Goal: Task Accomplishment & Management: Manage account settings

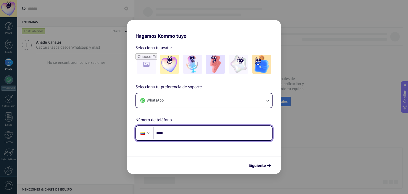
click at [181, 136] on input "****" at bounding box center [213, 133] width 119 height 12
type input "**********"
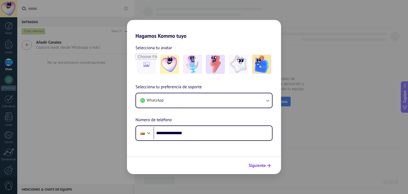
click at [260, 165] on span "Siguiente" at bounding box center [257, 166] width 17 height 4
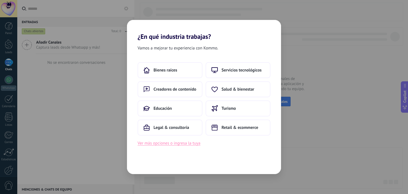
click at [187, 145] on button "Ver más opciones o ingresa la tuya" at bounding box center [169, 143] width 63 height 7
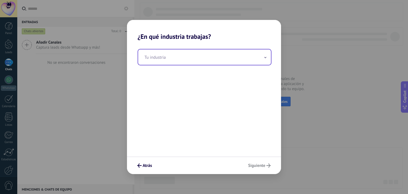
click at [266, 58] on span at bounding box center [265, 57] width 3 height 5
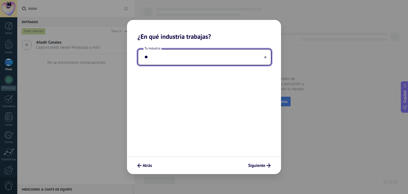
type input "*"
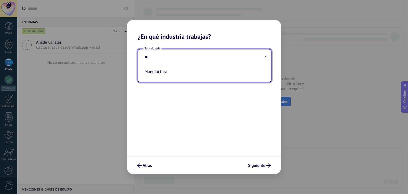
type input "*"
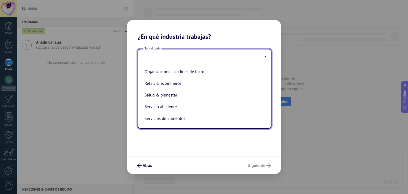
scroll to position [93, 0]
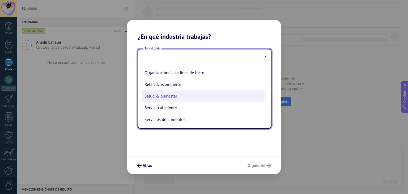
click at [193, 99] on li "Salud & bienestar" at bounding box center [203, 96] width 122 height 12
type input "**********"
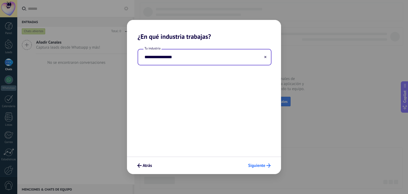
click at [259, 166] on span "Siguiente" at bounding box center [256, 166] width 17 height 4
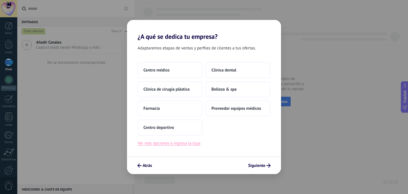
click at [181, 146] on button "Ver más opciones o ingresa la tuya" at bounding box center [169, 143] width 63 height 7
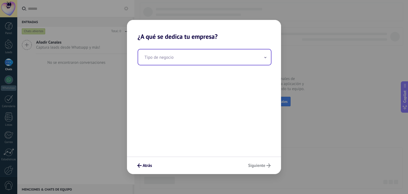
click at [265, 60] on input "text" at bounding box center [204, 56] width 133 height 15
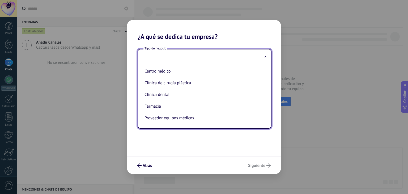
scroll to position [25, 0]
click at [141, 165] on icon "submit" at bounding box center [139, 166] width 4 height 4
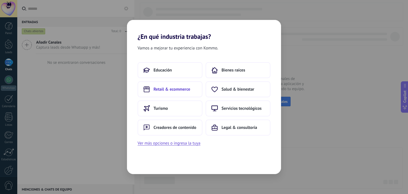
click at [171, 87] on span "Retail & ecommerce" at bounding box center [172, 89] width 37 height 5
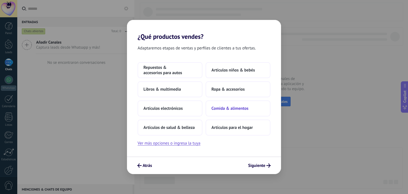
click at [228, 109] on span "Comida & alimentos" at bounding box center [230, 108] width 37 height 5
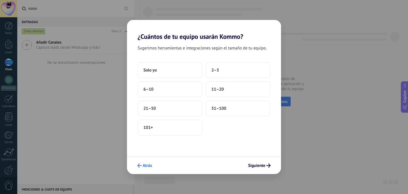
click at [145, 166] on span "Atrás" at bounding box center [147, 166] width 9 height 4
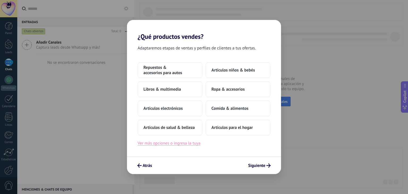
click at [162, 144] on button "Ver más opciones o ingresa la tuya" at bounding box center [169, 143] width 63 height 7
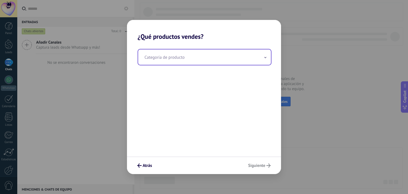
click at [265, 58] on icon at bounding box center [266, 57] width 2 height 1
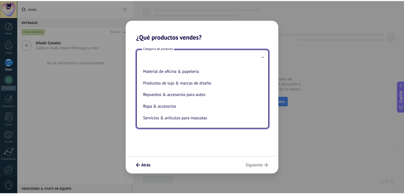
scroll to position [120, 0]
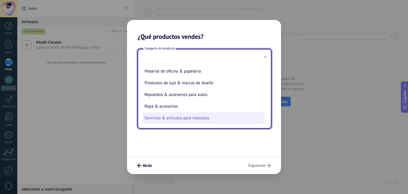
click at [174, 116] on li "Servicios & artículos para mascotas" at bounding box center [203, 118] width 122 height 12
type input "**********"
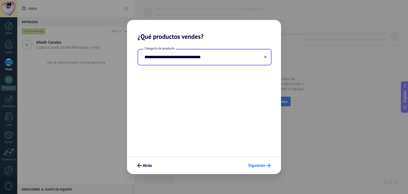
click at [253, 166] on span "Siguiente" at bounding box center [256, 166] width 17 height 4
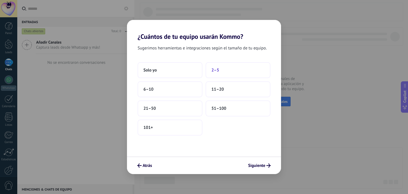
click at [216, 70] on span "2–5" at bounding box center [216, 70] width 8 height 5
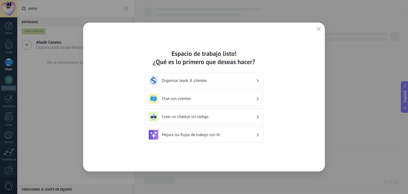
click at [174, 80] on h3 "Organizar leads & clientes" at bounding box center [209, 80] width 94 height 5
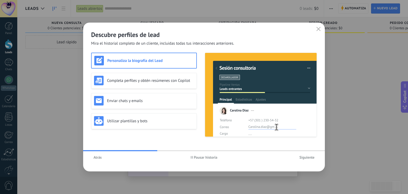
click at [97, 159] on span "Atrás" at bounding box center [98, 158] width 8 height 4
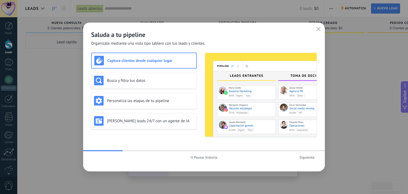
click at [193, 156] on icon "button" at bounding box center [192, 157] width 2 height 3
click at [121, 77] on div "Busca y filtra tus datos" at bounding box center [144, 81] width 100 height 10
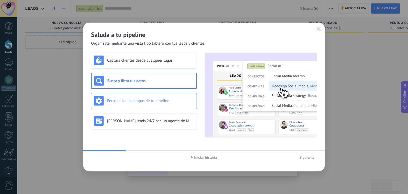
click at [124, 101] on h3 "Personaliza las etapas de tu pipeline" at bounding box center [150, 100] width 87 height 5
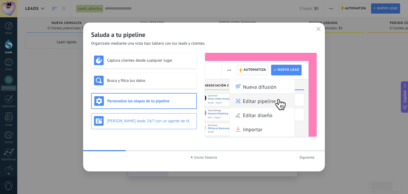
click at [123, 121] on h3 "[PERSON_NAME] leads 24/7 con un agente de IA" at bounding box center [150, 121] width 87 height 5
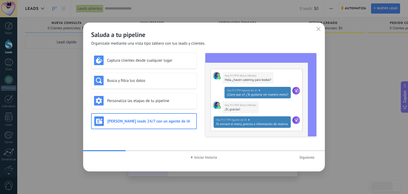
click at [305, 157] on span "Siguiente" at bounding box center [307, 158] width 15 height 4
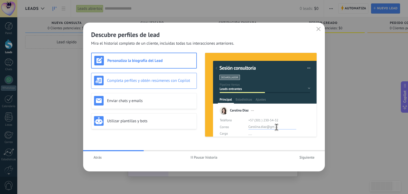
click at [127, 81] on h3 "Completa perfiles y obtén resúmenes con Copilot" at bounding box center [150, 80] width 87 height 5
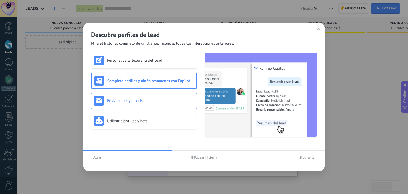
click at [122, 96] on div "Enviar chats y emails" at bounding box center [144, 101] width 100 height 10
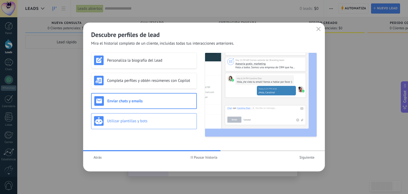
click at [117, 121] on h3 "Utilizar plantillas y bots" at bounding box center [150, 121] width 87 height 5
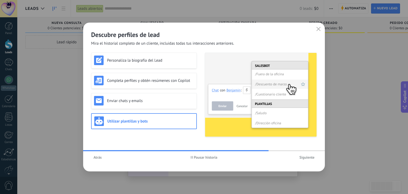
click at [308, 159] on span "Siguiente" at bounding box center [307, 158] width 15 height 4
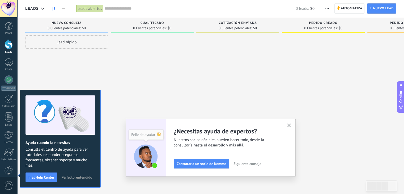
click at [10, 57] on div "Panel Leads Chats WhatsApp Clientes" at bounding box center [8, 113] width 17 height 182
click at [10, 83] on div at bounding box center [9, 80] width 9 height 9
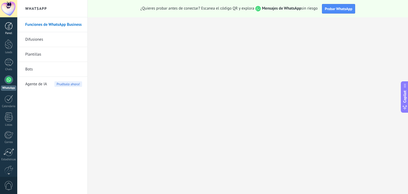
click at [7, 26] on div at bounding box center [9, 26] width 8 height 8
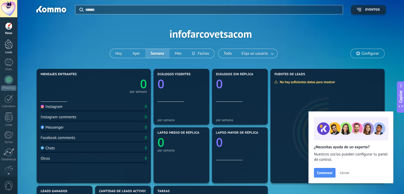
click at [7, 47] on div at bounding box center [9, 44] width 8 height 10
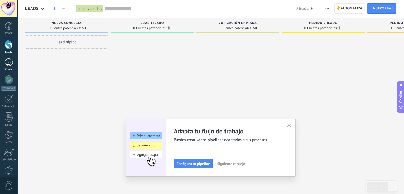
click at [7, 61] on div at bounding box center [9, 62] width 9 height 8
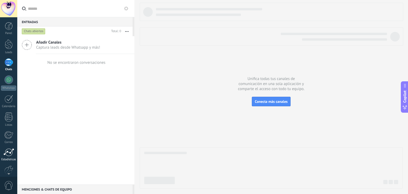
click at [12, 149] on div at bounding box center [8, 152] width 11 height 8
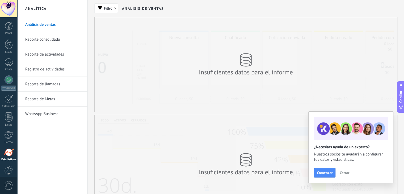
click at [9, 1] on div at bounding box center [8, 8] width 17 height 17
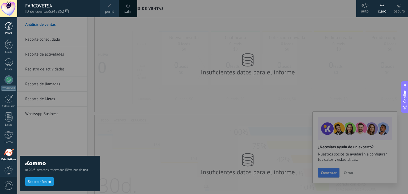
click at [7, 29] on div at bounding box center [9, 26] width 8 height 8
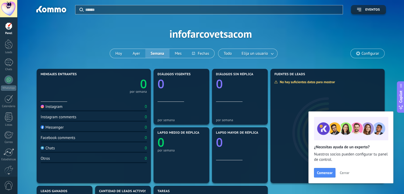
click at [9, 28] on div at bounding box center [9, 26] width 8 height 8
click at [7, 43] on div at bounding box center [9, 44] width 8 height 10
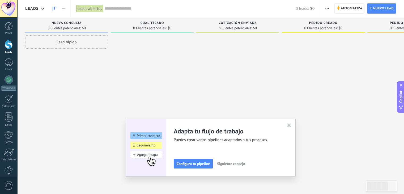
click at [291, 126] on icon "button" at bounding box center [289, 126] width 4 height 4
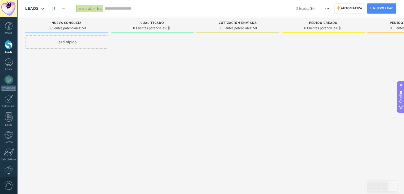
click at [64, 40] on div "Lead rápido" at bounding box center [66, 41] width 83 height 13
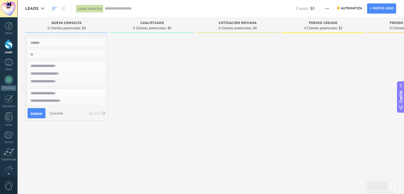
click at [149, 74] on div at bounding box center [152, 97] width 83 height 125
click at [41, 7] on icon at bounding box center [42, 8] width 3 height 2
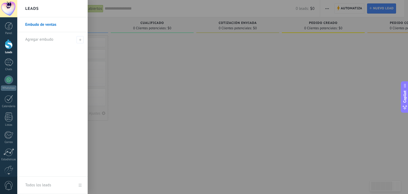
click at [35, 26] on link "Embudo de ventas" at bounding box center [53, 24] width 57 height 15
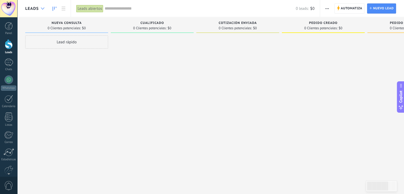
click at [41, 9] on icon at bounding box center [42, 8] width 3 height 2
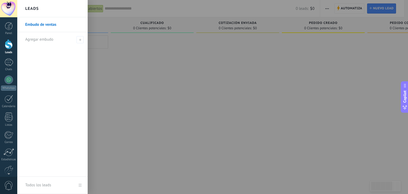
click at [38, 26] on link "Embudo de ventas" at bounding box center [53, 24] width 57 height 15
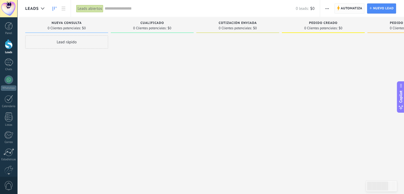
click at [353, 7] on span "Automatiza" at bounding box center [352, 9] width 22 height 10
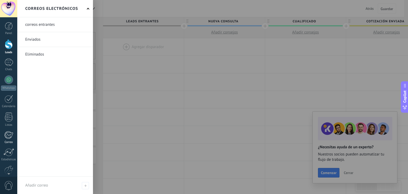
click at [7, 135] on div at bounding box center [8, 135] width 9 height 8
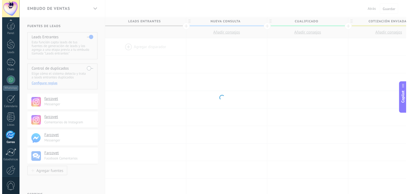
scroll to position [27, 0]
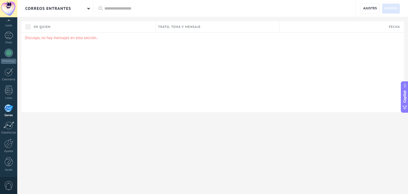
click at [88, 9] on div "correos entrantes" at bounding box center [55, 8] width 76 height 17
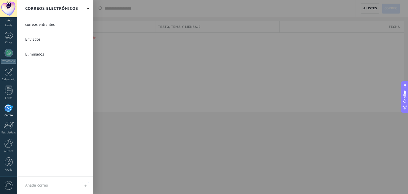
click at [35, 41] on link at bounding box center [55, 39] width 76 height 15
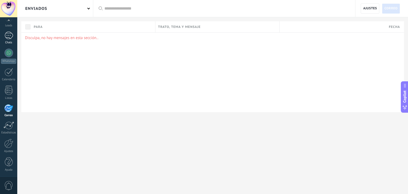
click at [9, 34] on div at bounding box center [9, 36] width 9 height 8
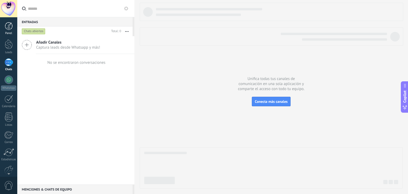
click at [8, 29] on div at bounding box center [9, 26] width 8 height 8
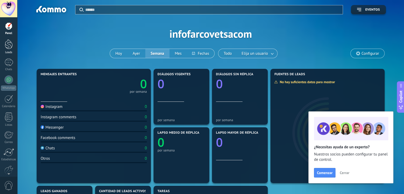
click at [8, 43] on div at bounding box center [9, 44] width 8 height 10
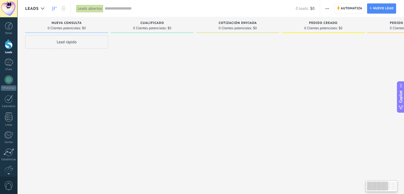
click at [8, 5] on div at bounding box center [8, 8] width 17 height 17
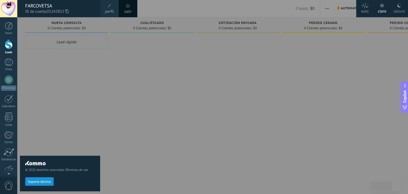
click at [207, 115] on div at bounding box center [221, 97] width 408 height 194
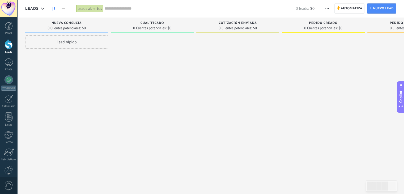
click at [401, 99] on span "Copilot" at bounding box center [401, 97] width 5 height 12
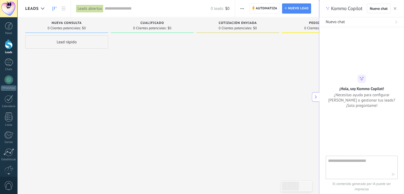
click at [314, 97] on icon at bounding box center [316, 97] width 4 height 4
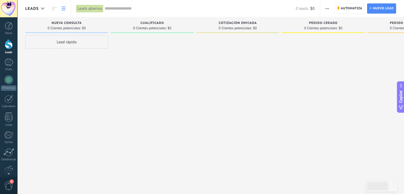
click at [62, 8] on icon at bounding box center [64, 9] width 4 height 4
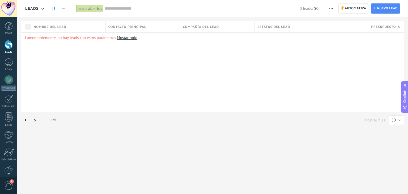
click at [55, 9] on icon at bounding box center [55, 9] width 4 height 4
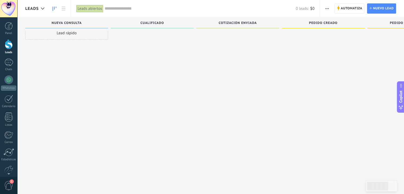
click at [9, 183] on span "1" at bounding box center [8, 185] width 9 height 9
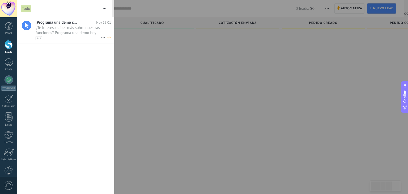
click at [102, 39] on icon at bounding box center [103, 38] width 6 height 6
click at [39, 39] on div at bounding box center [204, 97] width 408 height 194
click at [39, 38] on div "•••" at bounding box center [39, 38] width 7 height 4
click at [104, 8] on button "button" at bounding box center [104, 8] width 11 height 17
click at [131, 89] on div at bounding box center [204, 97] width 408 height 194
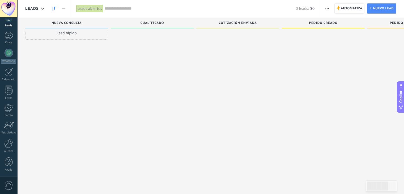
scroll to position [27, 0]
click at [7, 145] on div at bounding box center [8, 143] width 9 height 9
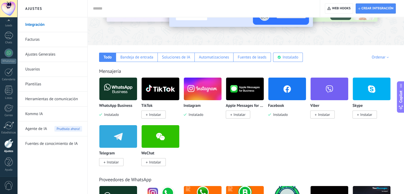
scroll to position [91, 0]
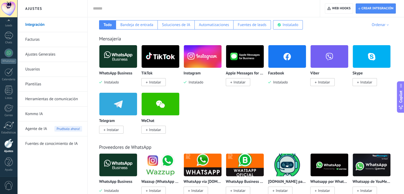
click at [198, 61] on img at bounding box center [203, 57] width 38 height 26
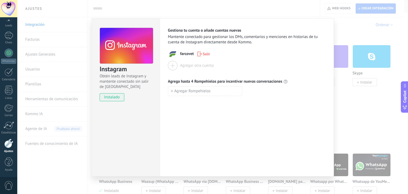
click at [347, 26] on div "Instagram Obtén leads de Instagram y mantente conectado sin salir de Kommo inst…" at bounding box center [212, 97] width 391 height 194
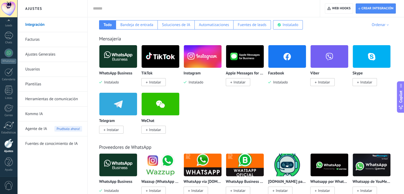
click at [37, 84] on link "Plantillas" at bounding box center [53, 84] width 57 height 15
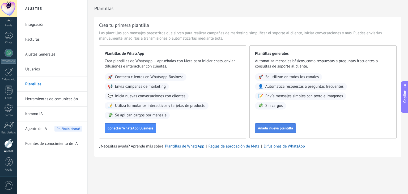
click at [266, 128] on span "Añadir nueva plantilla" at bounding box center [275, 128] width 35 height 4
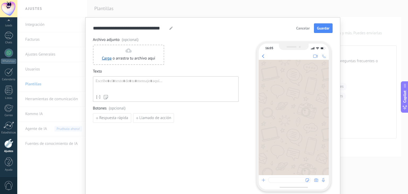
click at [302, 27] on span "Cancelar" at bounding box center [303, 28] width 14 height 4
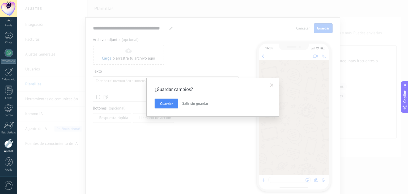
click at [273, 84] on span at bounding box center [271, 85] width 3 height 4
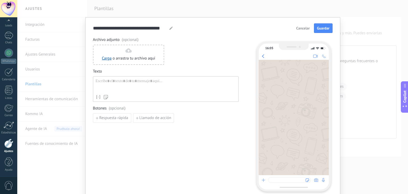
click at [305, 31] on button "Cancelar" at bounding box center [303, 28] width 18 height 8
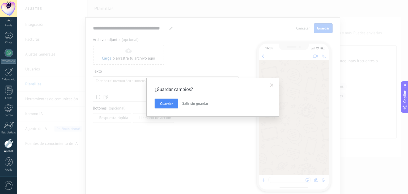
click at [190, 103] on span "Salir sin guardar" at bounding box center [195, 103] width 26 height 5
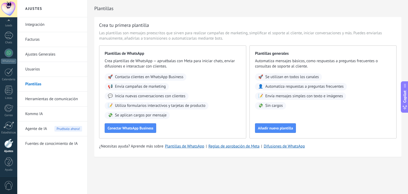
click at [44, 99] on link "Herramientas de comunicación" at bounding box center [53, 99] width 57 height 15
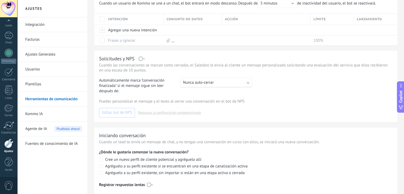
scroll to position [186, 0]
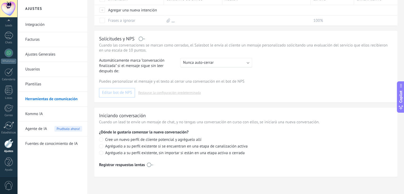
click at [30, 115] on link "Kommo IA" at bounding box center [53, 114] width 57 height 15
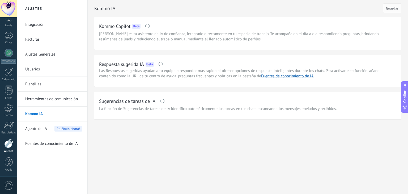
click at [44, 128] on span "Agente de IA" at bounding box center [36, 128] width 22 height 15
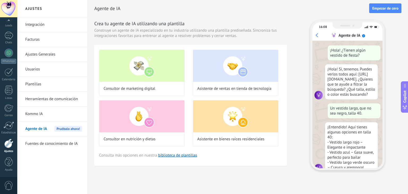
scroll to position [122, 0]
